Goal: Information Seeking & Learning: Learn about a topic

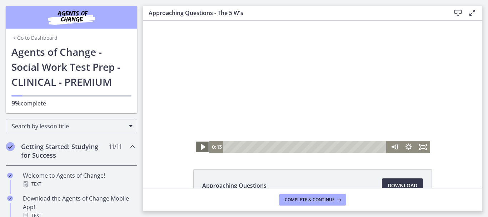
click at [196, 151] on icon "Play Video" at bounding box center [202, 147] width 17 height 15
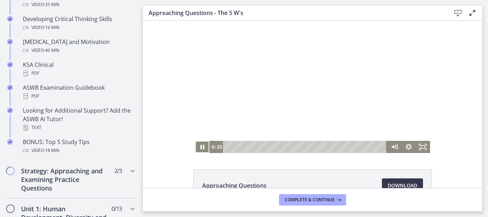
scroll to position [287, 0]
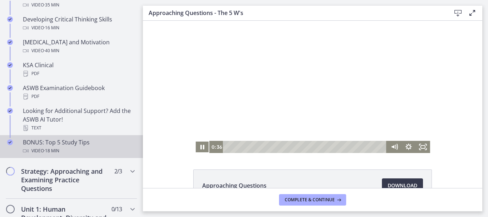
click at [10, 142] on icon "Completed" at bounding box center [10, 142] width 6 height 6
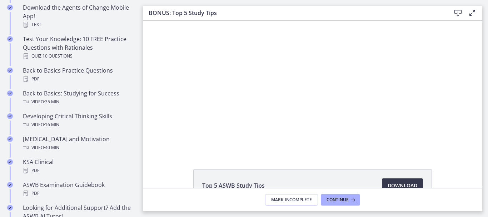
scroll to position [185, 0]
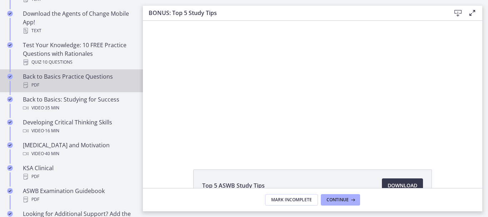
click at [75, 74] on div "Back to Basics Practice Questions PDF" at bounding box center [78, 80] width 111 height 17
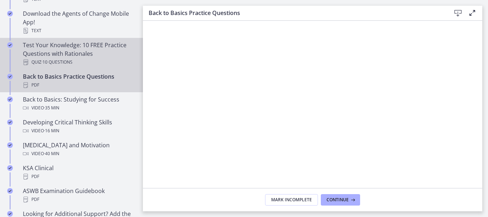
click at [90, 49] on div "Test Your Knowledge: 10 FREE Practice Questions with Rationales Quiz · 10 Quest…" at bounding box center [78, 54] width 111 height 26
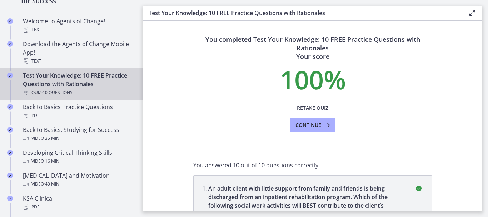
scroll to position [142, 0]
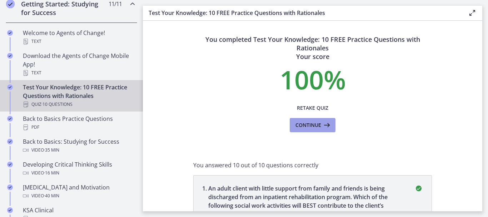
click at [310, 124] on span "Continue" at bounding box center [308, 125] width 26 height 9
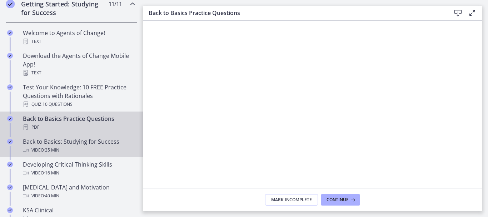
click at [89, 137] on div "Back to Basics: Studying for Success Video · 35 min" at bounding box center [78, 145] width 111 height 17
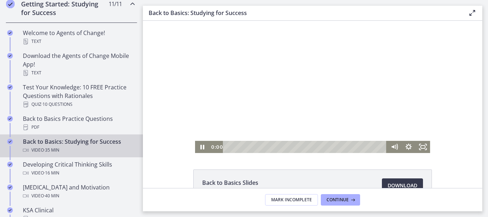
drag, startPoint x: 257, startPoint y: 147, endPoint x: 217, endPoint y: 147, distance: 40.3
click at [217, 147] on div "0:00 0:00" at bounding box center [298, 147] width 178 height 12
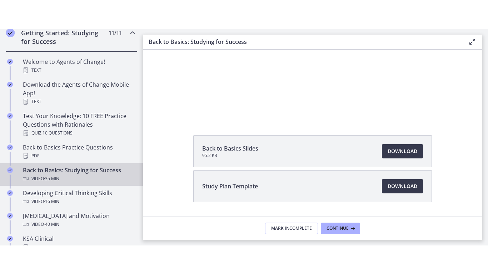
scroll to position [16, 0]
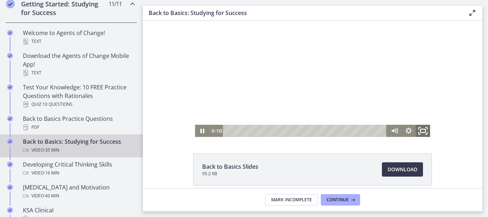
click at [420, 129] on rect "Fullscreen" at bounding box center [422, 131] width 5 height 4
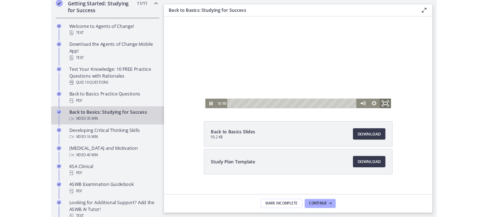
scroll to position [0, 0]
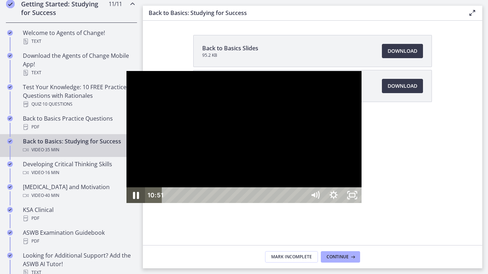
click at [125, 205] on icon "Pause" at bounding box center [136, 195] width 22 height 19
click at [361, 71] on div at bounding box center [243, 137] width 235 height 132
click at [360, 71] on div at bounding box center [243, 137] width 235 height 132
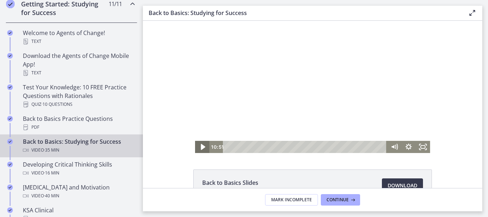
click at [197, 146] on icon "Play Video" at bounding box center [202, 147] width 17 height 15
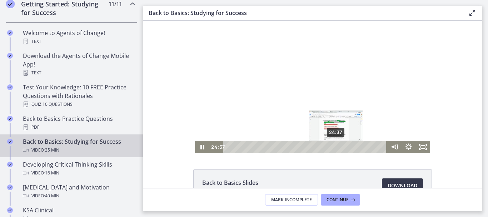
click at [333, 146] on div "24:37" at bounding box center [305, 147] width 155 height 12
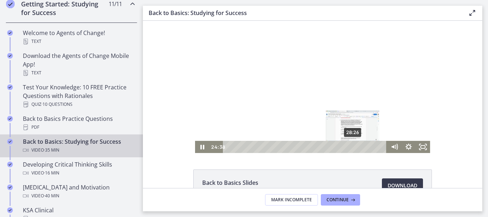
click at [350, 146] on div "28:26" at bounding box center [305, 147] width 155 height 12
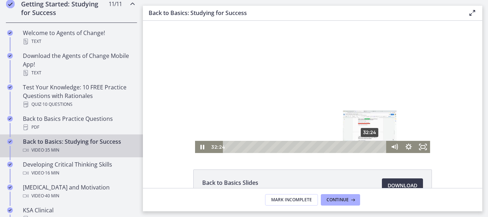
click at [368, 145] on div "32:24" at bounding box center [305, 147] width 155 height 12
click at [374, 145] on div "33:47" at bounding box center [305, 147] width 155 height 12
click at [378, 146] on div "34:46" at bounding box center [305, 147] width 155 height 12
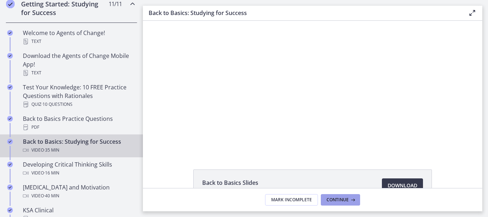
click at [327, 197] on span "Continue" at bounding box center [337, 200] width 22 height 6
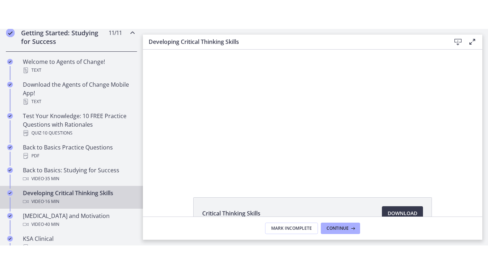
scroll to position [27, 0]
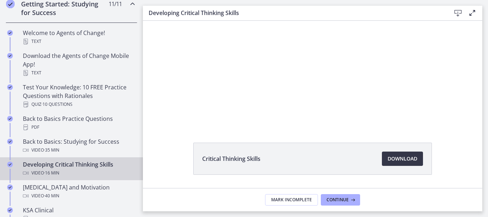
click at [395, 158] on span "Download Opens in a new window" at bounding box center [402, 158] width 30 height 9
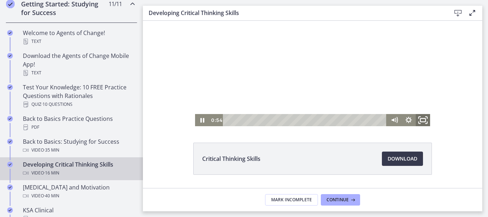
drag, startPoint x: 423, startPoint y: 120, endPoint x: 565, endPoint y: 157, distance: 147.5
click at [423, 120] on icon "Fullscreen" at bounding box center [422, 120] width 17 height 15
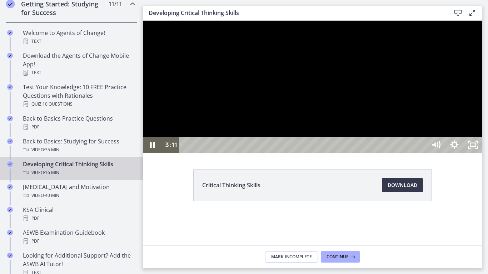
click at [270, 153] on div "Playbar" at bounding box center [304, 145] width 236 height 16
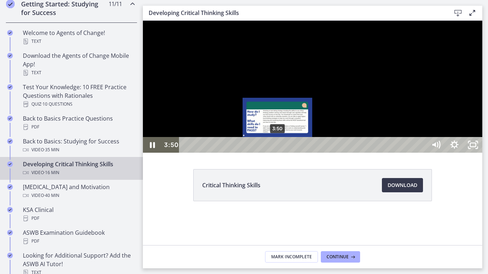
click at [278, 153] on div "3:50" at bounding box center [304, 145] width 236 height 16
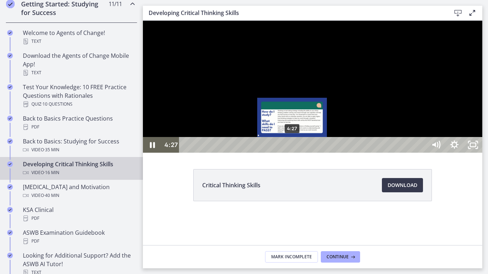
click at [292, 153] on div "4:27" at bounding box center [304, 145] width 236 height 16
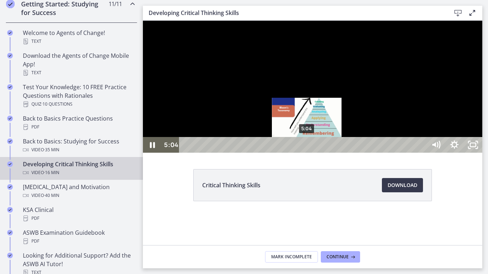
click at [307, 153] on div "5:04" at bounding box center [304, 145] width 236 height 16
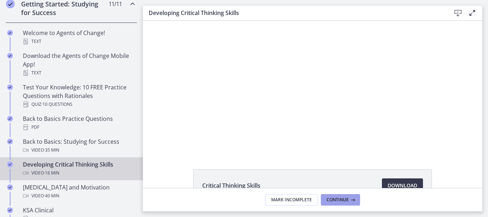
click at [345, 198] on span "Continue" at bounding box center [337, 200] width 22 height 6
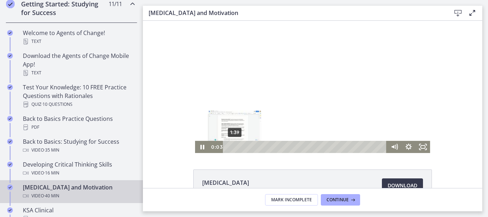
click at [232, 146] on div "1:39" at bounding box center [305, 147] width 155 height 12
click at [235, 146] on div "2:35" at bounding box center [305, 147] width 155 height 12
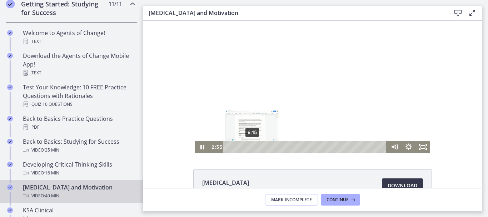
click at [250, 145] on div "6:15" at bounding box center [305, 147] width 155 height 12
click at [262, 145] on div "9:28" at bounding box center [305, 147] width 155 height 12
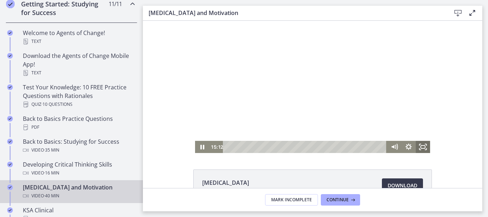
click at [421, 144] on icon "Fullscreen" at bounding box center [423, 147] width 14 height 12
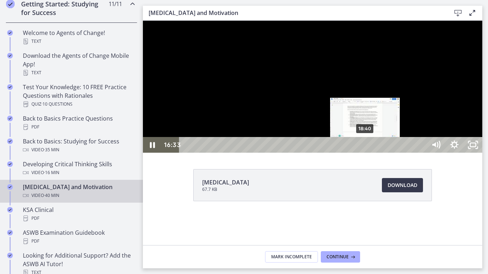
click at [365, 153] on div "18:40" at bounding box center [304, 145] width 236 height 16
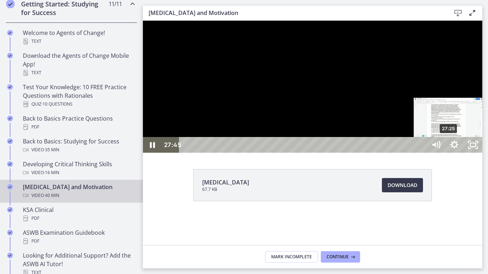
drag, startPoint x: 419, startPoint y: 231, endPoint x: 449, endPoint y: 287, distance: 62.8
click at [449, 153] on div "Click for sound @keyframes VOLUME_SMALL_WAVE_FLASH { 0% { opacity: 0; } 33% { o…" at bounding box center [312, 87] width 339 height 132
click at [449, 148] on div "Playbar" at bounding box center [451, 144] width 5 height 5
click at [447, 148] on div "Playbar" at bounding box center [448, 144] width 5 height 5
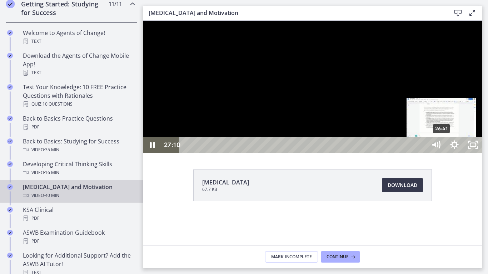
click at [422, 153] on div "26:41" at bounding box center [304, 145] width 236 height 16
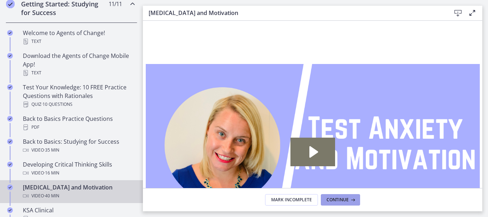
click at [351, 195] on button "Continue" at bounding box center [340, 199] width 39 height 11
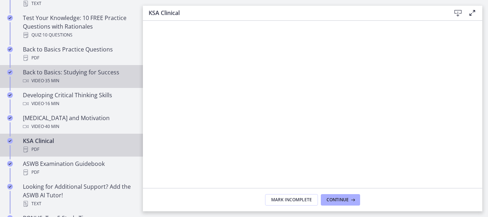
scroll to position [227, 0]
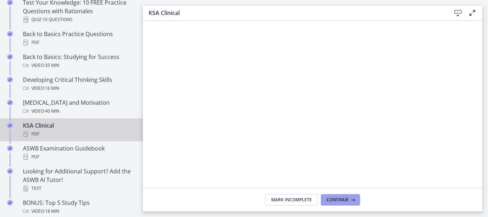
click at [349, 201] on icon at bounding box center [351, 200] width 7 height 6
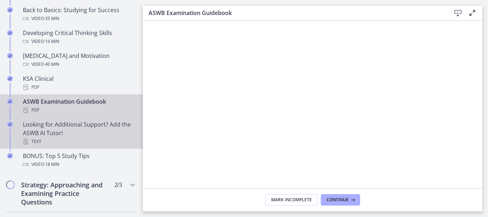
scroll to position [279, 0]
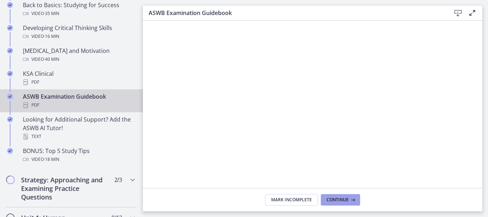
click at [348, 204] on button "Continue" at bounding box center [340, 199] width 39 height 11
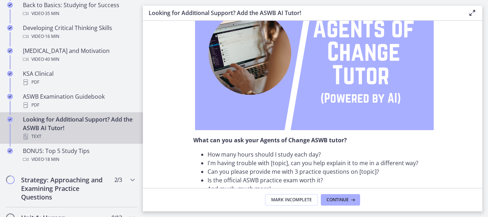
scroll to position [114, 0]
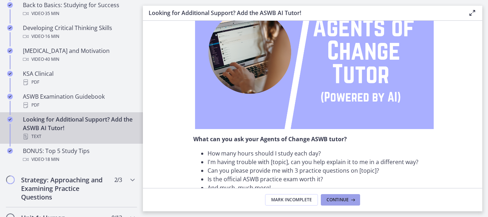
click at [351, 202] on icon at bounding box center [351, 200] width 7 height 6
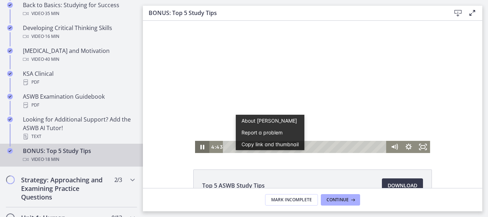
click at [196, 148] on icon "Pause" at bounding box center [202, 147] width 14 height 12
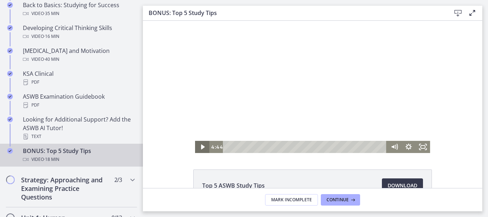
click at [197, 146] on icon "Play Video" at bounding box center [203, 147] width 14 height 12
click at [202, 146] on icon "Pause" at bounding box center [202, 147] width 14 height 12
click at [202, 146] on icon "Play Video" at bounding box center [203, 147] width 14 height 12
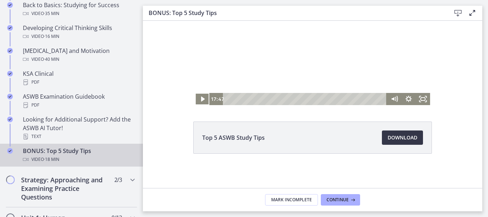
click at [412, 139] on span "Download Opens in a new window" at bounding box center [402, 137] width 30 height 9
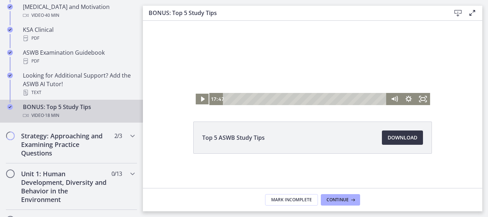
scroll to position [323, 0]
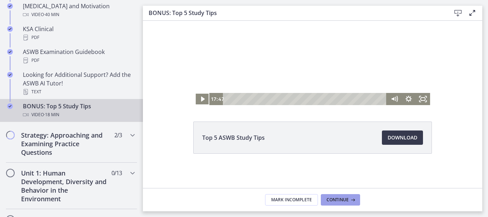
click at [350, 198] on icon at bounding box center [351, 200] width 7 height 6
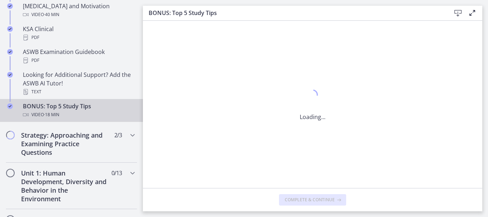
scroll to position [0, 0]
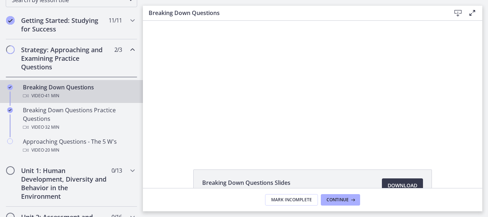
scroll to position [126, 0]
click at [90, 93] on div "Video · 41 min" at bounding box center [78, 95] width 111 height 9
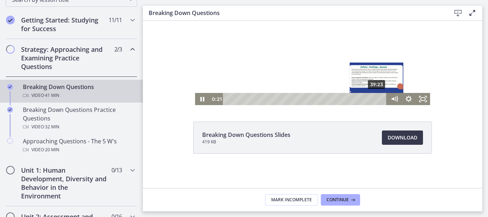
scroll to position [47, 0]
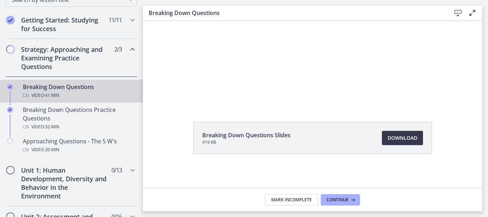
click at [399, 145] on li "Breaking Down Questions Slides 419 KB Download Opens in a new window" at bounding box center [312, 138] width 238 height 32
click at [399, 140] on span "Download Opens in a new window" at bounding box center [402, 138] width 30 height 9
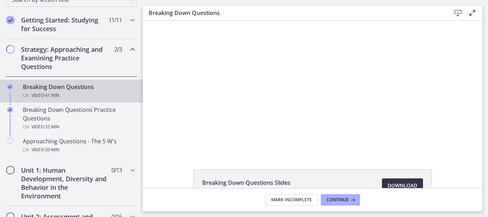
scroll to position [48, 0]
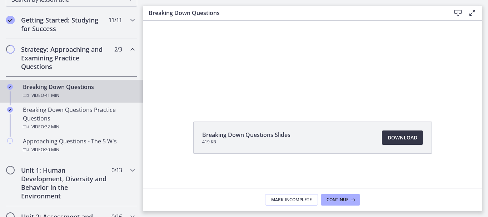
click at [407, 139] on span "Download Opens in a new window" at bounding box center [402, 137] width 30 height 9
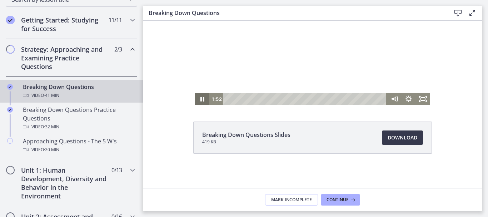
click at [197, 101] on icon "Pause" at bounding box center [202, 99] width 14 height 12
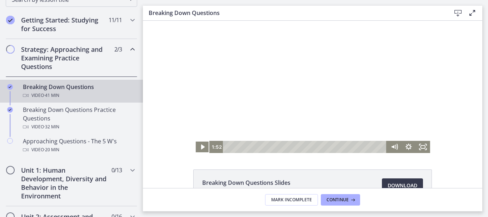
scroll to position [0, 0]
click at [201, 147] on icon "Play Video" at bounding box center [203, 147] width 4 height 6
click at [159, 98] on div "Click for sound @keyframes VOLUME_SMALL_WAVE_FLASH { 0% { opacity: 0; } 33% { o…" at bounding box center [312, 86] width 339 height 132
click at [200, 146] on icon "Pause" at bounding box center [202, 146] width 14 height 12
click at [201, 146] on icon "Play Video" at bounding box center [203, 146] width 4 height 5
